Goal: Task Accomplishment & Management: Manage account settings

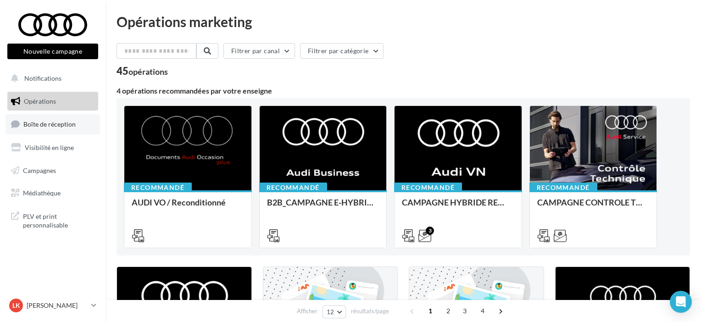
click at [34, 130] on link "Boîte de réception" at bounding box center [53, 124] width 95 height 20
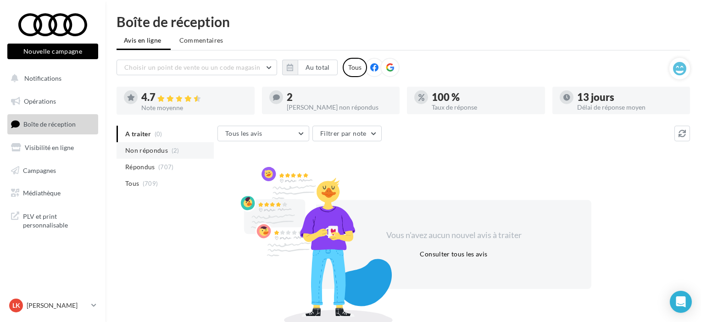
click at [164, 151] on span "Non répondus" at bounding box center [146, 150] width 43 height 9
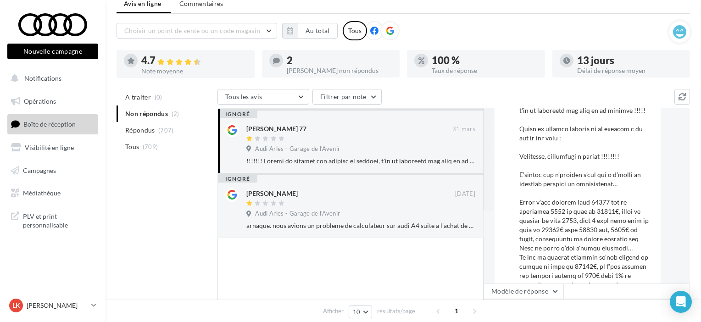
scroll to position [73, 0]
click at [303, 150] on span "Audi Arles - Garage de l'Avenir" at bounding box center [297, 149] width 85 height 8
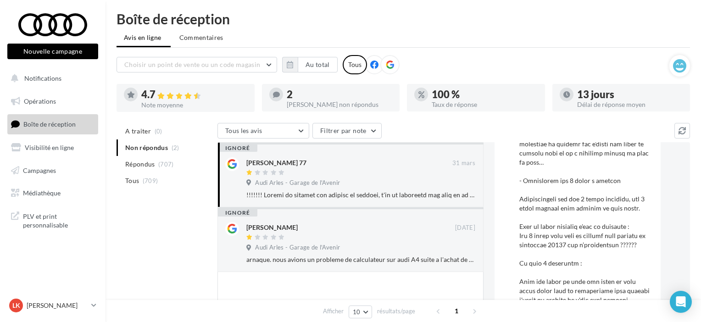
scroll to position [0, 0]
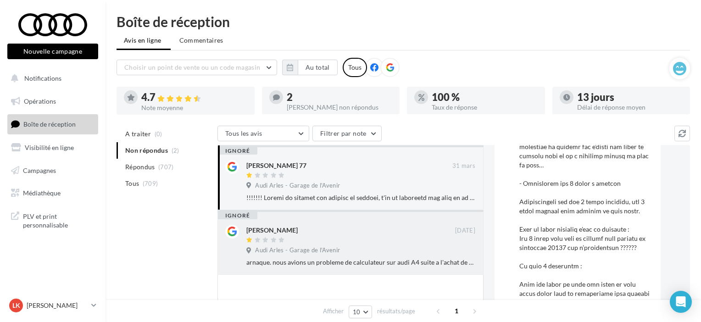
click at [360, 241] on div at bounding box center [350, 241] width 209 height 8
